Goal: Task Accomplishment & Management: Use online tool/utility

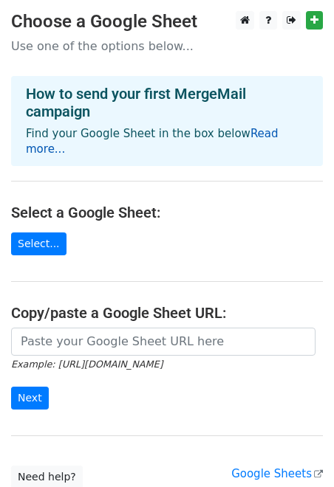
click at [242, 136] on link "Read more..." at bounding box center [152, 141] width 252 height 29
click at [42, 232] on link "Select..." at bounding box center [38, 243] width 55 height 23
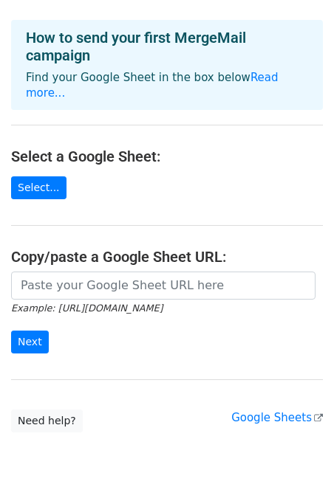
scroll to position [104, 0]
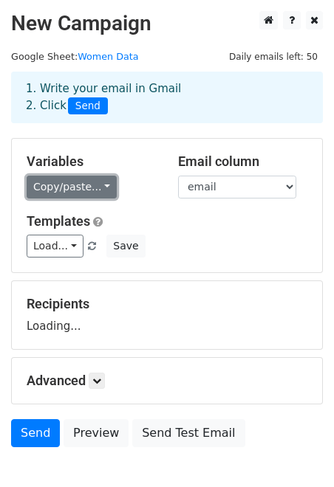
click at [92, 193] on link "Copy/paste..." at bounding box center [72, 187] width 90 height 23
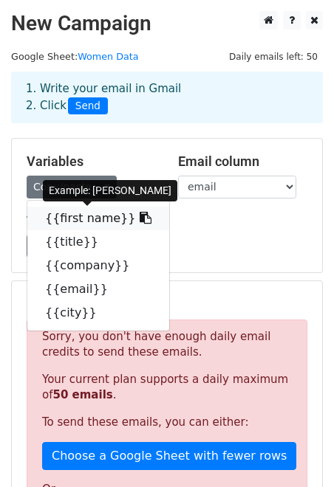
click at [139, 215] on icon at bounding box center [145, 218] width 12 height 12
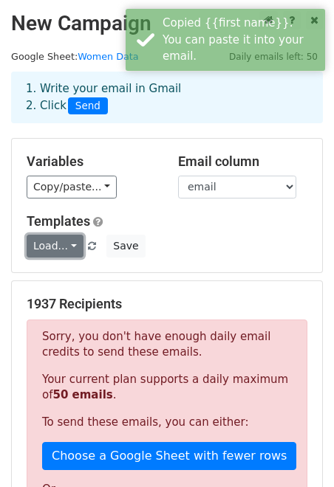
click at [72, 244] on link "Load..." at bounding box center [55, 246] width 57 height 23
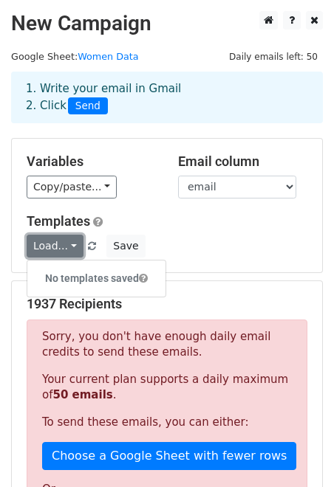
click at [72, 244] on link "Load..." at bounding box center [55, 246] width 57 height 23
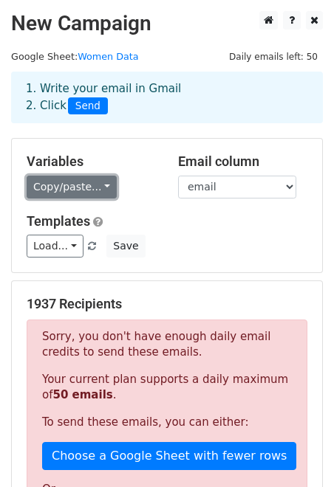
click at [100, 188] on link "Copy/paste..." at bounding box center [72, 187] width 90 height 23
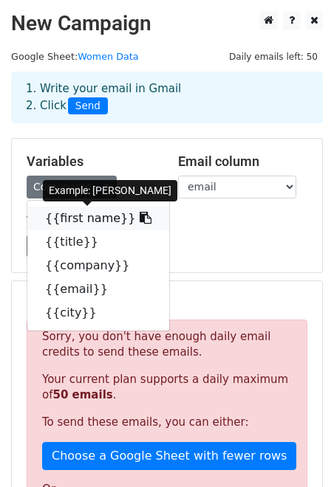
click at [93, 224] on link "{{first name}}" at bounding box center [98, 219] width 142 height 24
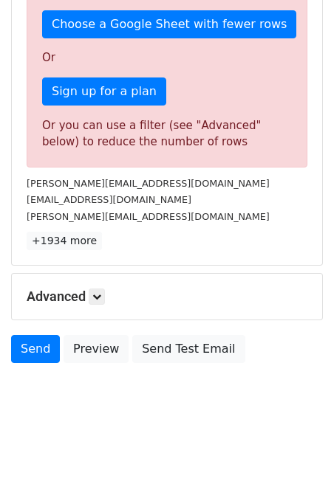
scroll to position [433, 0]
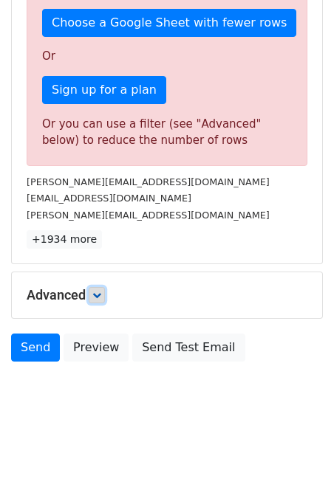
click at [98, 297] on icon at bounding box center [96, 295] width 9 height 9
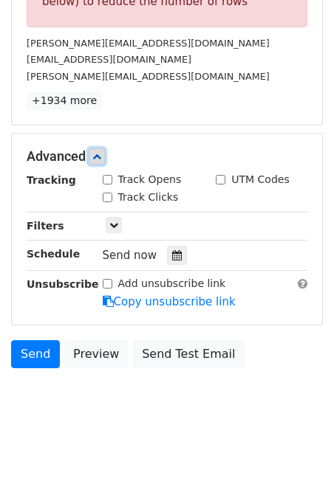
scroll to position [573, 0]
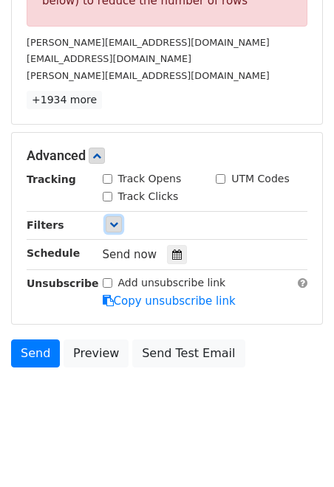
click at [113, 222] on icon at bounding box center [113, 224] width 9 height 9
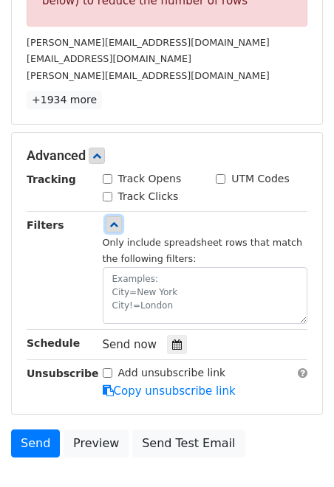
click at [113, 222] on icon at bounding box center [113, 224] width 9 height 9
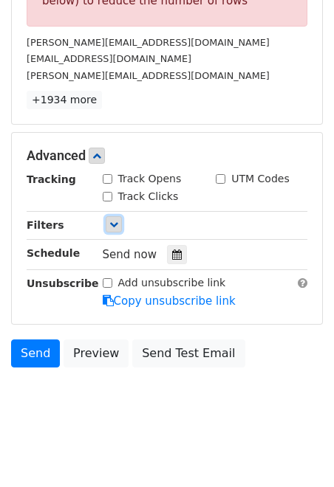
click at [113, 222] on icon at bounding box center [113, 224] width 9 height 9
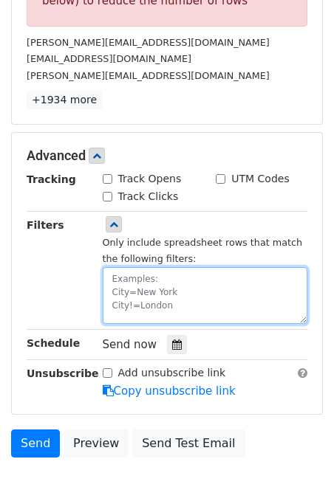
click at [133, 280] on textarea at bounding box center [205, 295] width 205 height 57
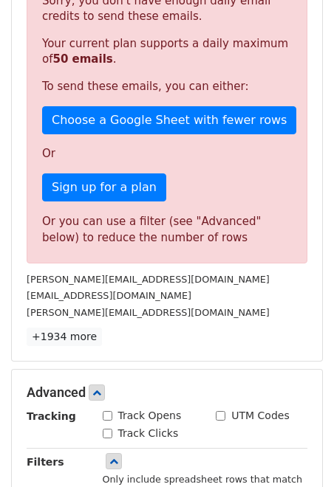
scroll to position [0, 0]
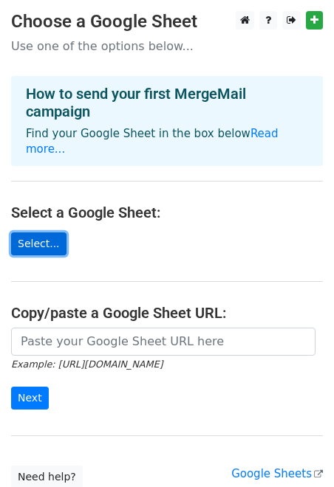
click at [47, 238] on link "Select..." at bounding box center [38, 243] width 55 height 23
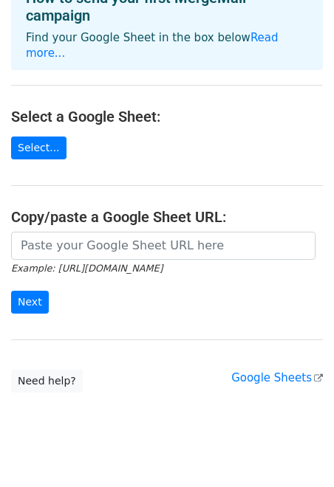
scroll to position [104, 0]
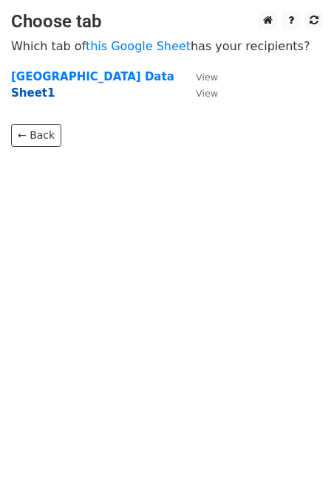
click at [37, 90] on strong "Sheet1" at bounding box center [33, 92] width 44 height 13
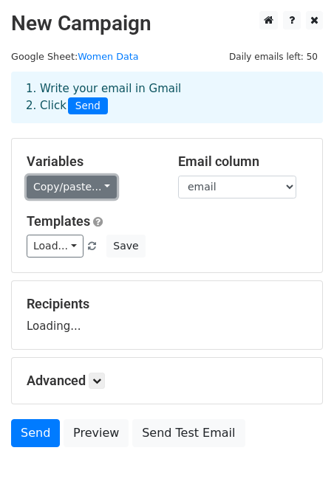
click at [92, 180] on link "Copy/paste..." at bounding box center [72, 187] width 90 height 23
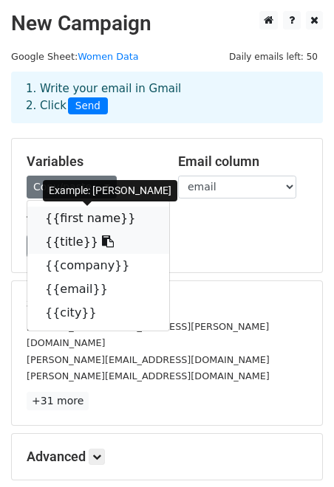
click at [73, 227] on link "{{first name}}" at bounding box center [98, 219] width 142 height 24
